Goal: Information Seeking & Learning: Learn about a topic

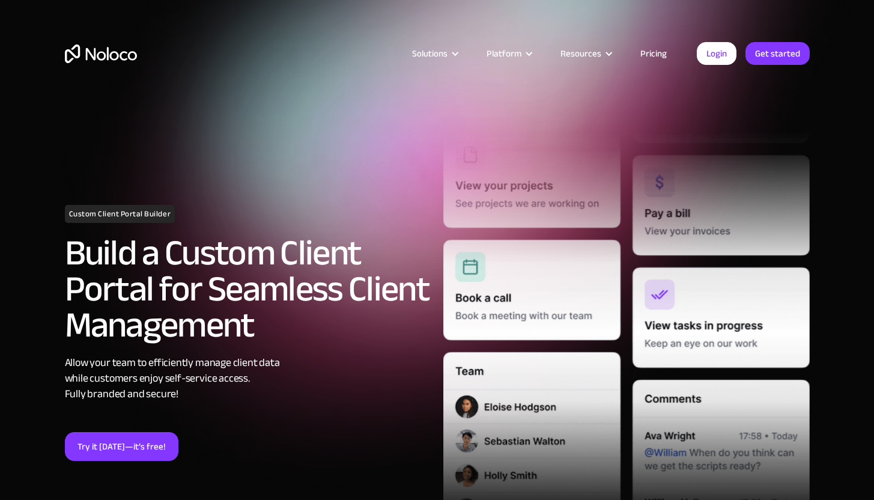
click at [659, 56] on link "Pricing" at bounding box center [653, 54] width 56 height 16
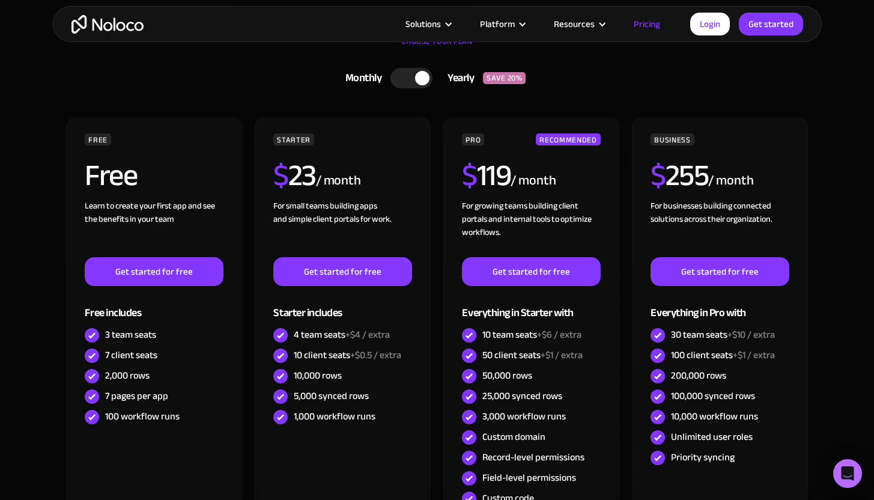
scroll to position [380, 0]
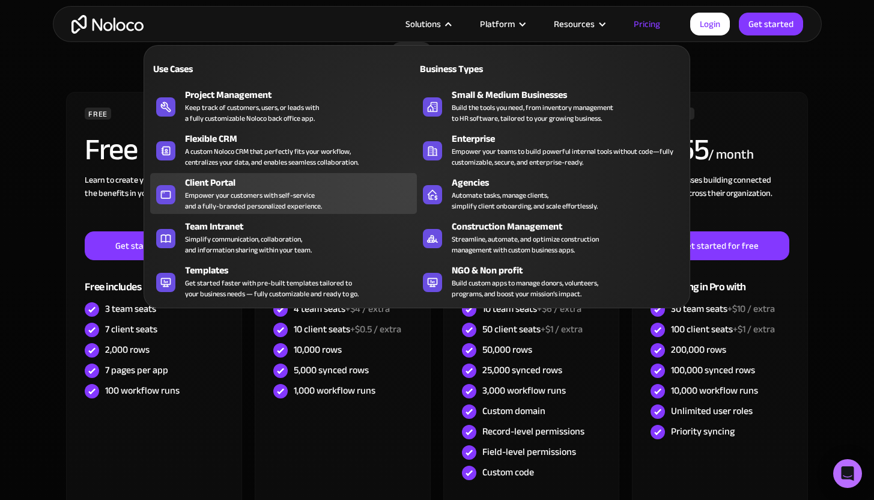
click at [210, 184] on div "Client Portal" at bounding box center [303, 182] width 237 height 14
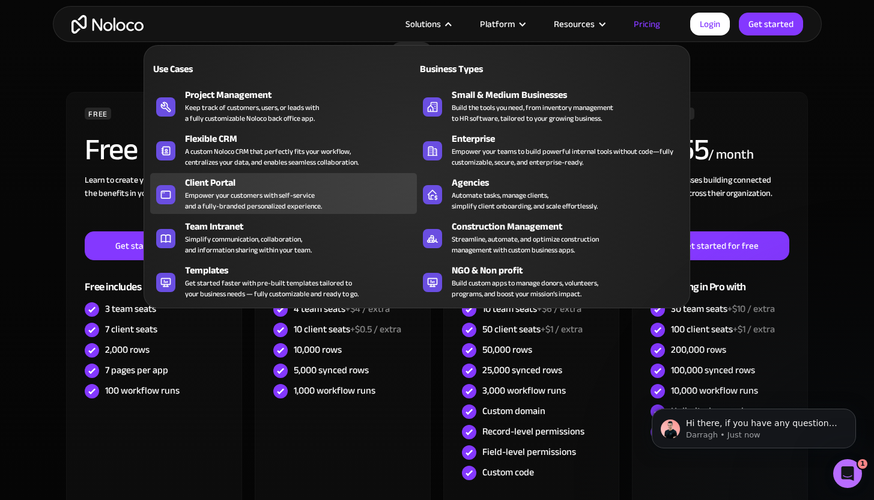
scroll to position [0, 0]
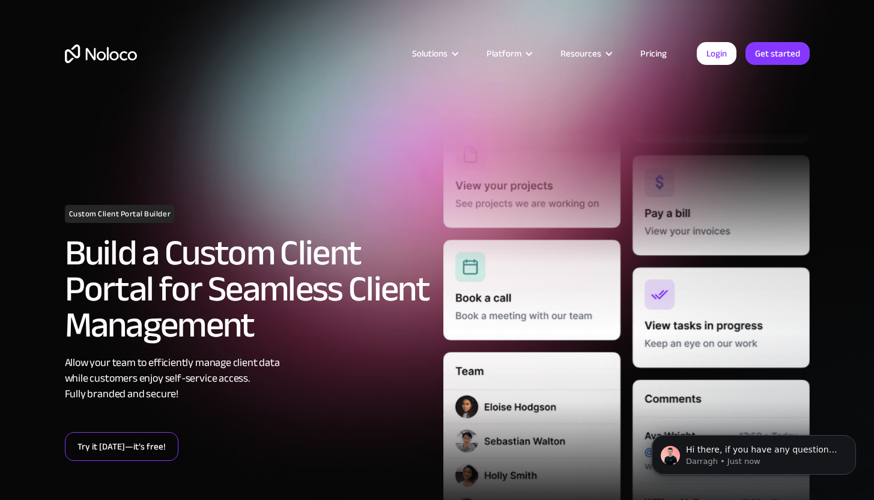
click at [130, 452] on link "Try it today—it’s free!" at bounding box center [122, 446] width 114 height 29
